Goal: Task Accomplishment & Management: Complete application form

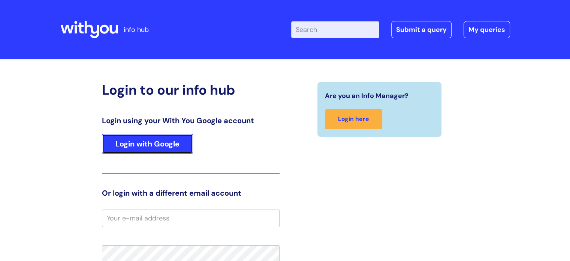
click at [157, 146] on link "Login with Google" at bounding box center [147, 144] width 91 height 20
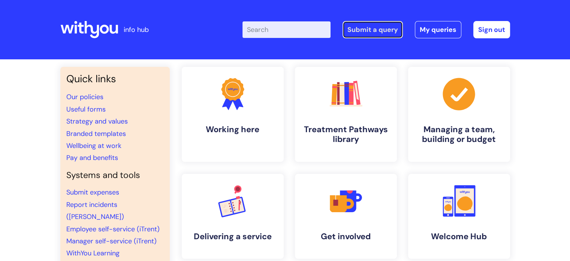
click at [385, 35] on link "Submit a query" at bounding box center [373, 29] width 60 height 17
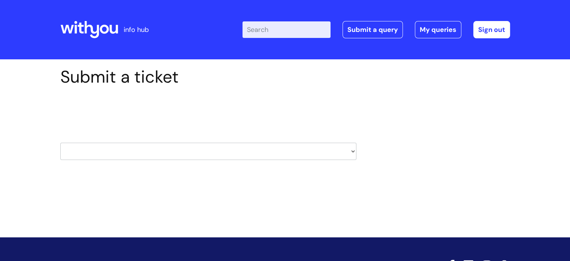
click at [353, 151] on select "HR / People IT and Support Clinical Drug Alerts Finance Accounts Data Support T…" at bounding box center [208, 151] width 296 height 17
select select "it_and_support"
click at [60, 143] on select "HR / People IT and Support Clinical Drug Alerts Finance Accounts Data Support T…" at bounding box center [208, 151] width 296 height 17
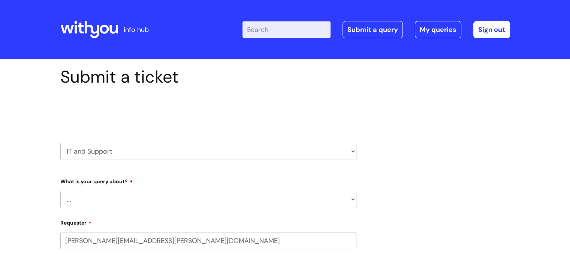
select select "80004286533"
click at [104, 200] on select "... Mobile Phone Reset & MFA Accounts, Starters and Leavers IT Hardware issue I…" at bounding box center [208, 199] width 296 height 17
select select "IT Hardware issue"
click at [60, 191] on select "... Mobile Phone Reset & MFA Accounts, Starters and Leavers IT Hardware issue I…" at bounding box center [208, 199] width 296 height 17
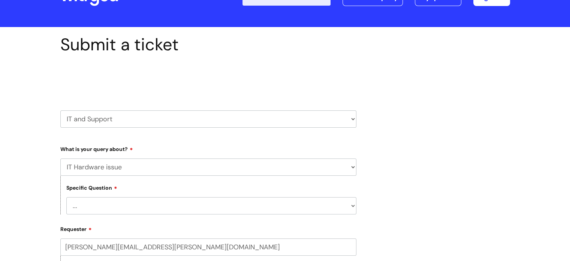
scroll to position [113, 0]
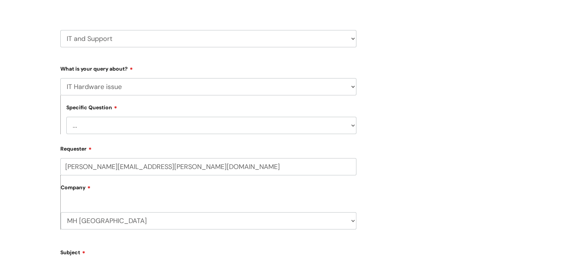
click at [105, 125] on select "... I need a new or replacement ... I’m waiting for new or replacement hardware…" at bounding box center [211, 125] width 290 height 17
select select "Problems with IT equipment in a With You office"
click at [66, 117] on select "... I need a new or replacement ... I’m waiting for new or replacement hardware…" at bounding box center [211, 125] width 290 height 17
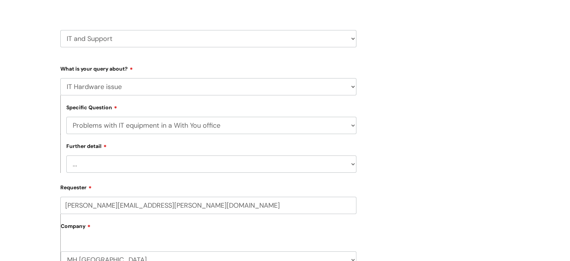
click at [117, 166] on select "... We’ve no internet in our WithYou office We’ve no phones in our WithYou offi…" at bounding box center [211, 163] width 290 height 17
click at [138, 81] on select "... Mobile Phone Reset & MFA Accounts, Starters and Leavers IT Hardware issue I…" at bounding box center [208, 86] width 296 height 17
select select "System/software"
click at [60, 78] on select "... Mobile Phone Reset & MFA Accounts, Starters and Leavers IT Hardware issue I…" at bounding box center [208, 86] width 296 height 17
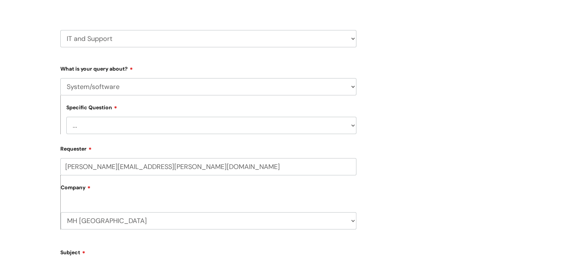
click at [116, 133] on select "... Halo PCMIS Iaptus NHS Email CJSM Email Mitel Another System Google (Workspa…" at bounding box center [211, 125] width 290 height 17
select select "Google (Workspace)"
click at [66, 117] on select "... Halo PCMIS Iaptus NHS Email CJSM Email Mitel Another System Google (Workspa…" at bounding box center [211, 125] width 290 height 17
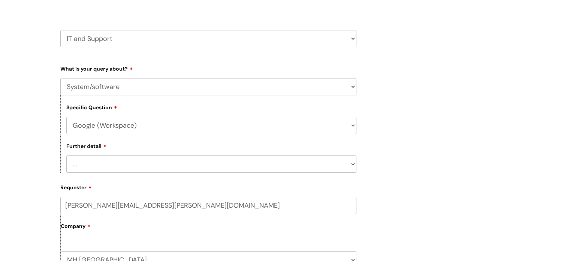
click at [125, 162] on select "... I’d like to add/remove user(s) to a shared email inbox I’d like to add/remo…" at bounding box center [211, 163] width 290 height 17
click at [127, 90] on select "... Mobile Phone Reset & MFA Accounts, Starters and Leavers IT Hardware issue I…" at bounding box center [208, 86] width 296 height 17
select select "Something Else"
click at [60, 78] on select "... Mobile Phone Reset & MFA Accounts, Starters and Leavers IT Hardware issue I…" at bounding box center [208, 86] width 296 height 17
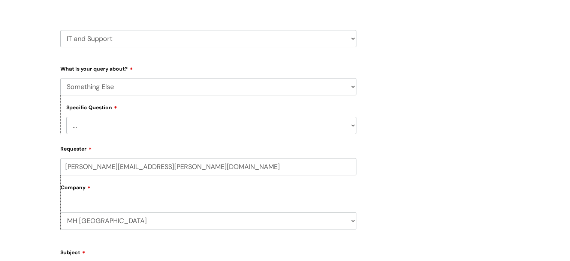
click at [93, 124] on select "... My problem is not listed" at bounding box center [211, 125] width 290 height 17
select select "My problem is not listed"
click at [66, 117] on select "... My problem is not listed" at bounding box center [211, 125] width 290 height 17
click at [94, 188] on label "Company" at bounding box center [209, 190] width 296 height 17
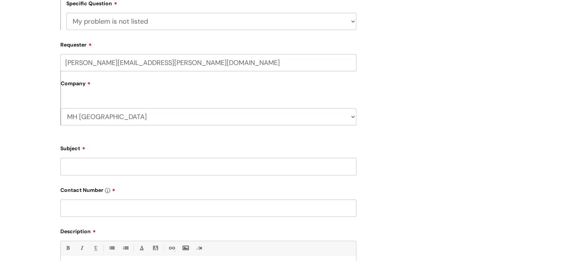
scroll to position [225, 0]
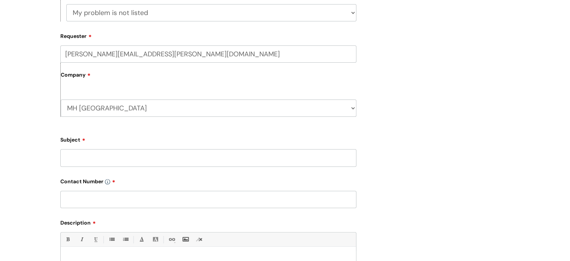
click at [99, 160] on input "Subject" at bounding box center [208, 157] width 296 height 17
type input "Lack of speakers in google meets"
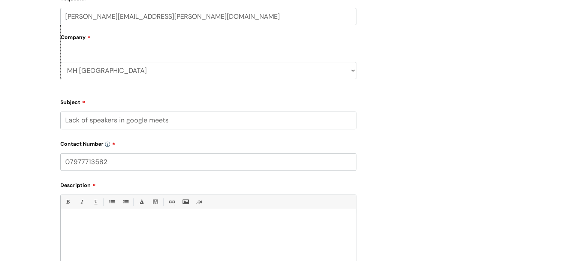
type input "07977713582"
click at [99, 217] on div at bounding box center [209, 239] width 296 height 52
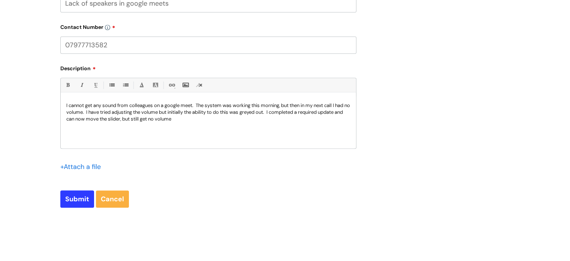
scroll to position [452, 0]
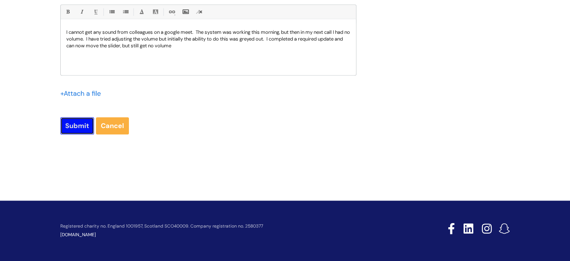
click at [78, 128] on input "Submit" at bounding box center [77, 125] width 34 height 17
type input "Please Wait..."
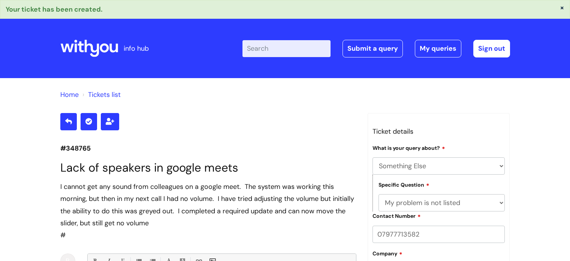
select select "Something Else"
select select "My problem is not listed"
